Goal: Task Accomplishment & Management: Use online tool/utility

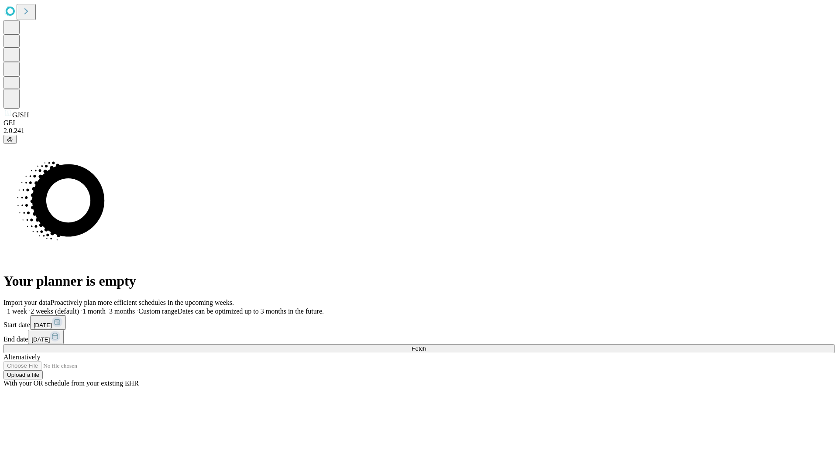
click at [426, 346] on span "Fetch" at bounding box center [418, 349] width 14 height 7
